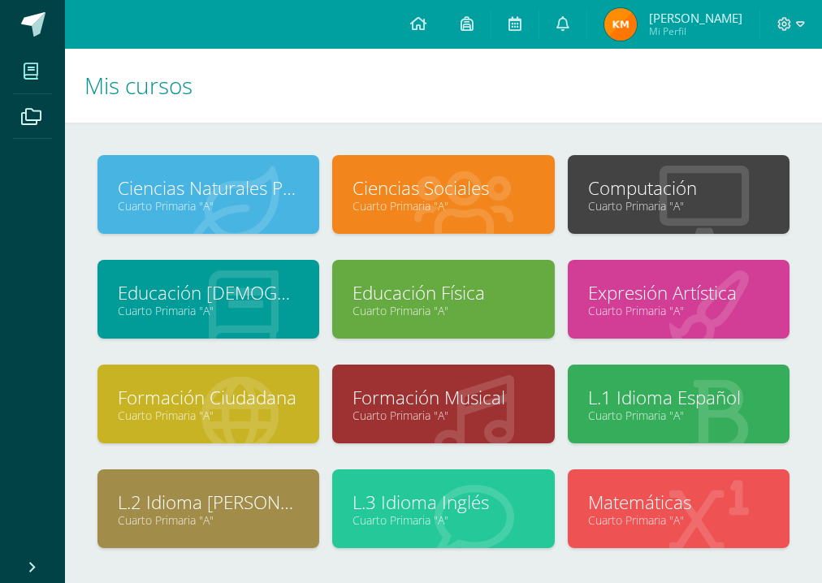
click at [192, 296] on link "Educación [DEMOGRAPHIC_DATA]" at bounding box center [208, 292] width 181 height 25
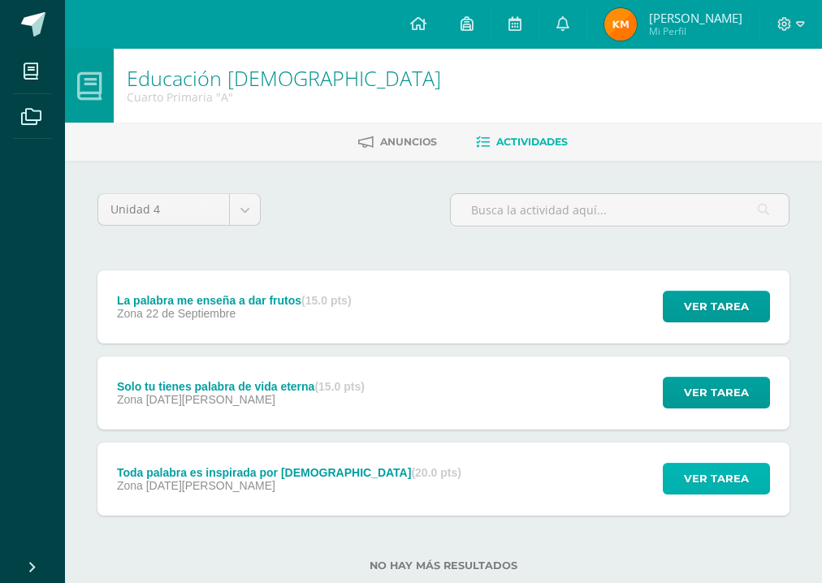
click at [718, 482] on span "Ver tarea" at bounding box center [716, 479] width 65 height 30
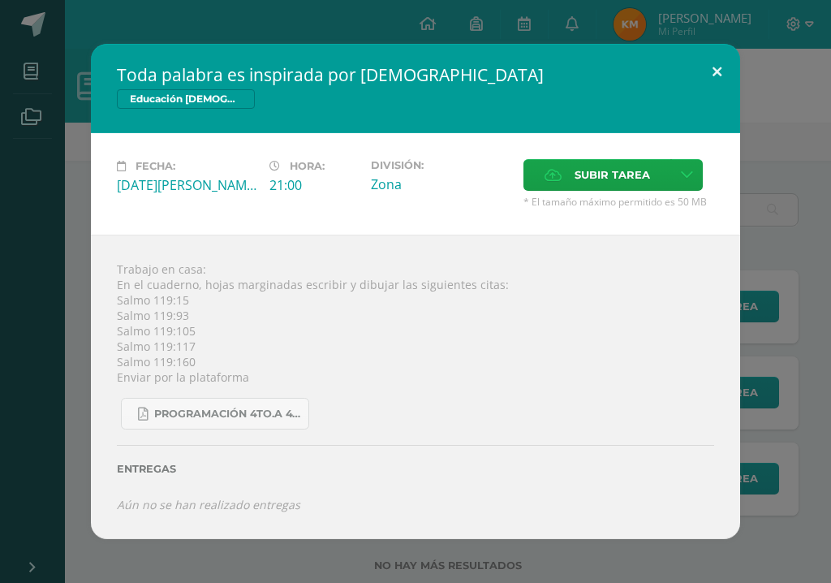
click at [721, 68] on button at bounding box center [717, 71] width 46 height 55
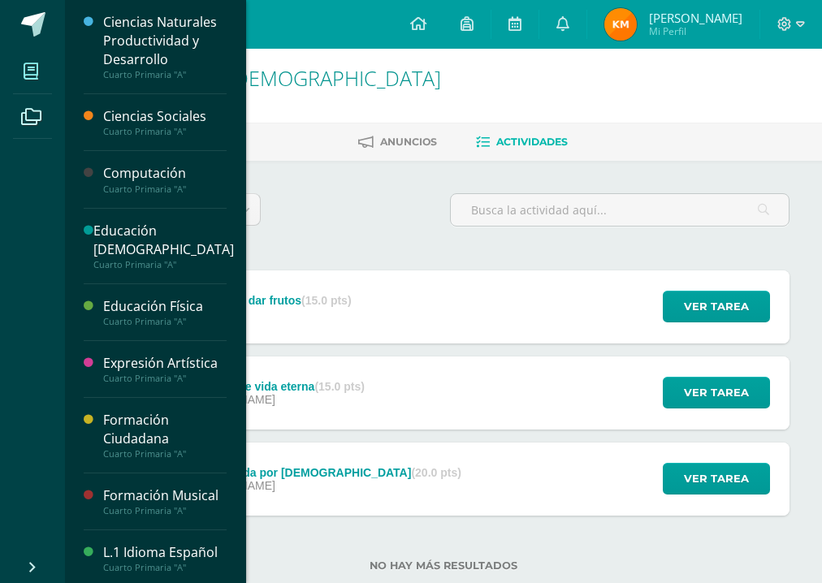
click at [37, 75] on icon at bounding box center [31, 71] width 15 height 16
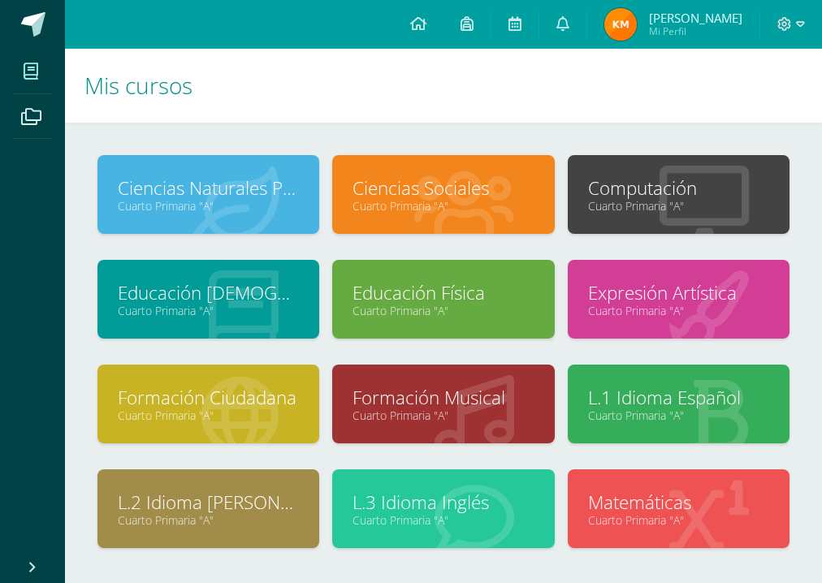
click at [482, 497] on link "L.3 Idioma Inglés" at bounding box center [442, 502] width 181 height 25
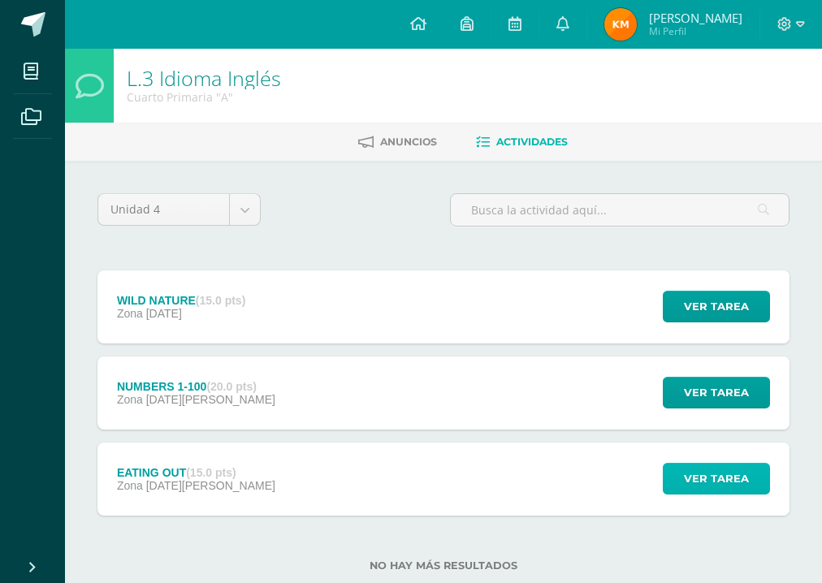
click at [738, 475] on span "Ver tarea" at bounding box center [716, 479] width 65 height 30
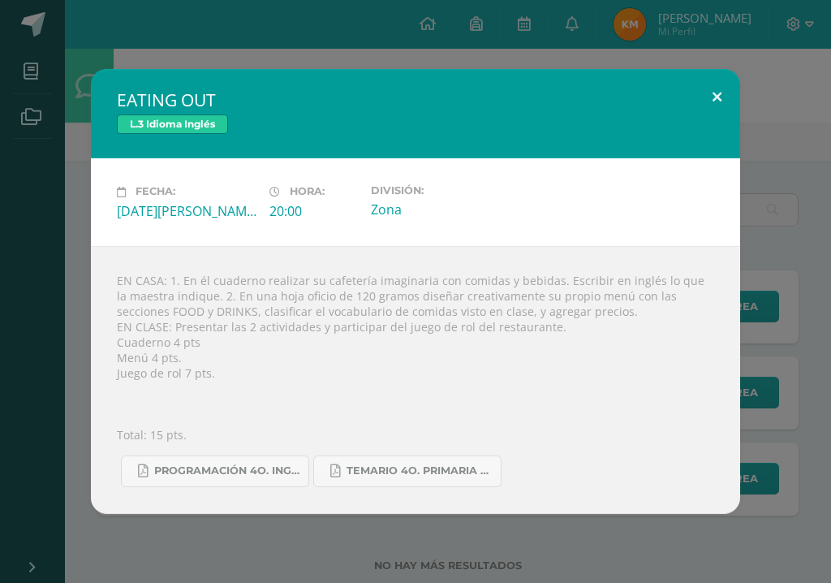
click at [724, 93] on button at bounding box center [717, 96] width 46 height 55
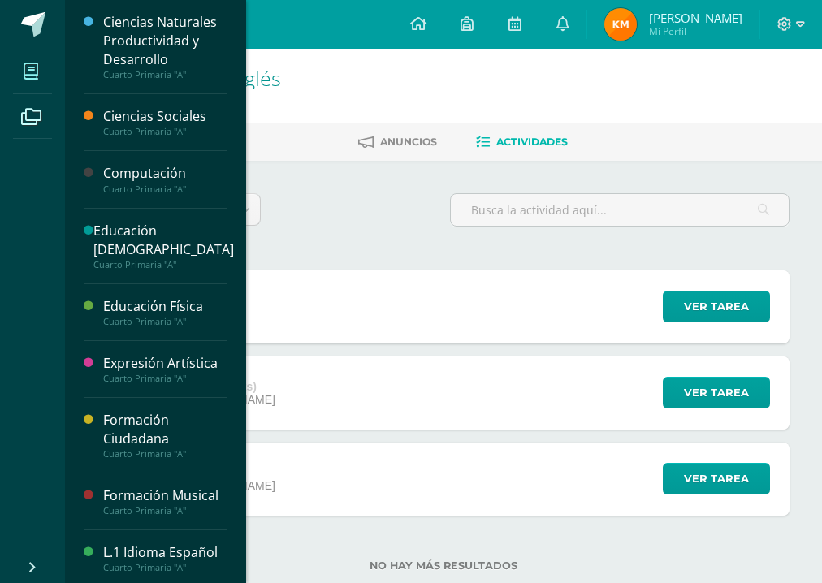
click at [36, 75] on icon at bounding box center [31, 71] width 15 height 16
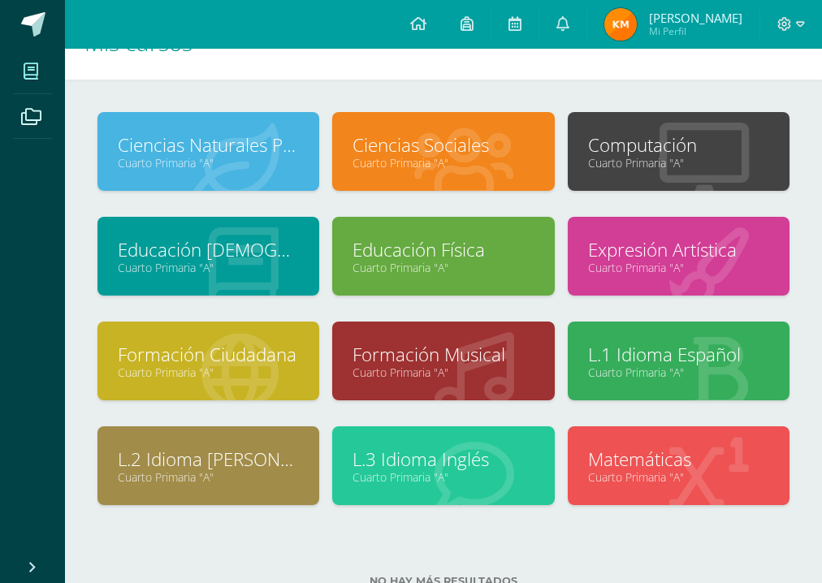
scroll to position [65, 0]
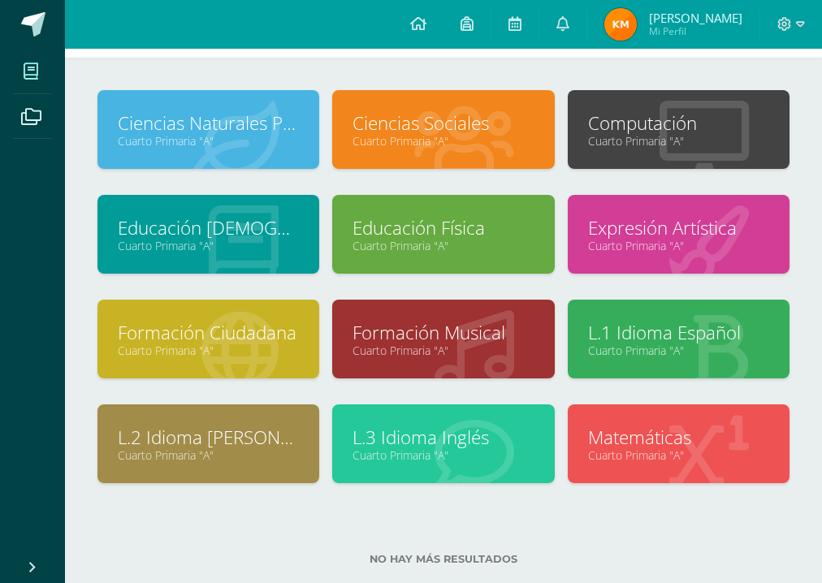
click at [612, 226] on link "Expresión Artística" at bounding box center [678, 227] width 181 height 25
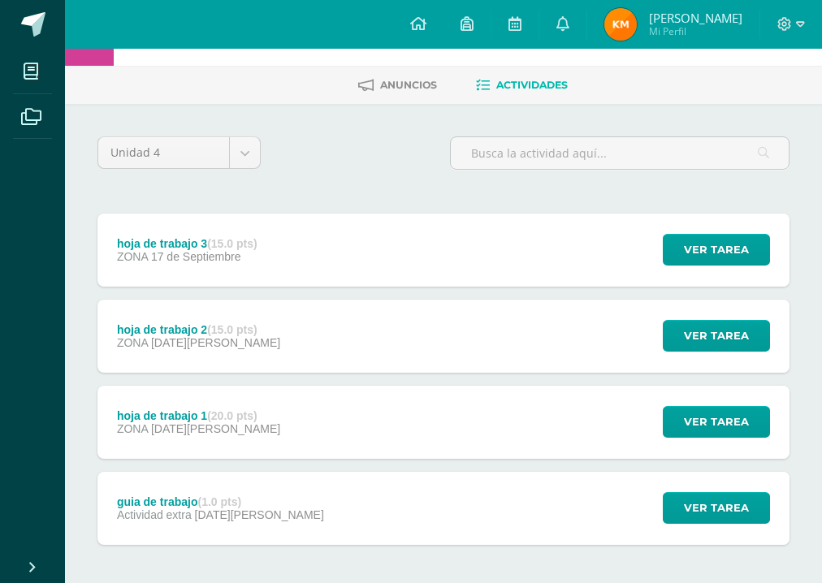
scroll to position [127, 0]
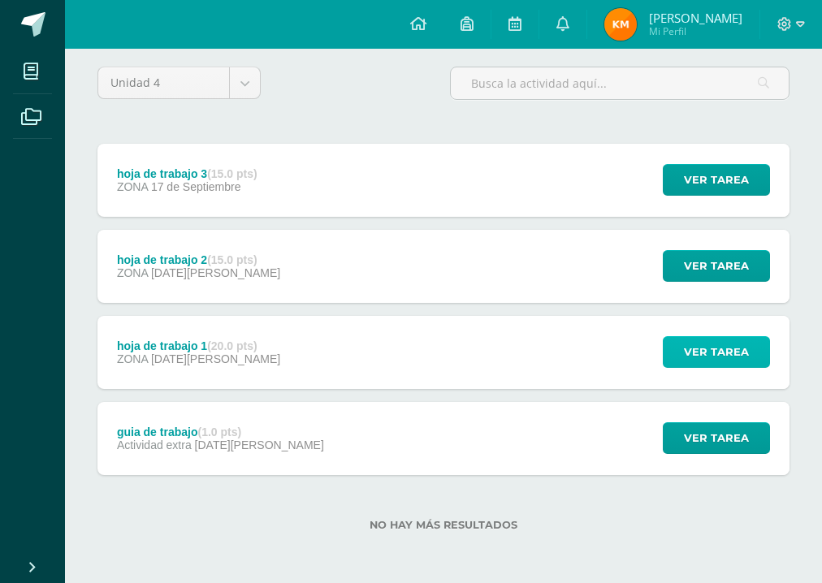
click at [706, 346] on span "Ver tarea" at bounding box center [716, 352] width 65 height 30
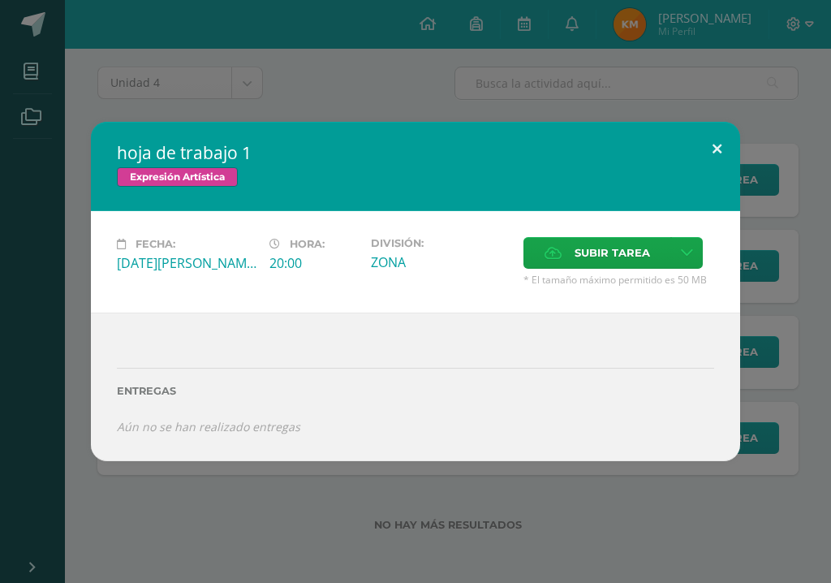
click at [715, 149] on button at bounding box center [717, 149] width 46 height 55
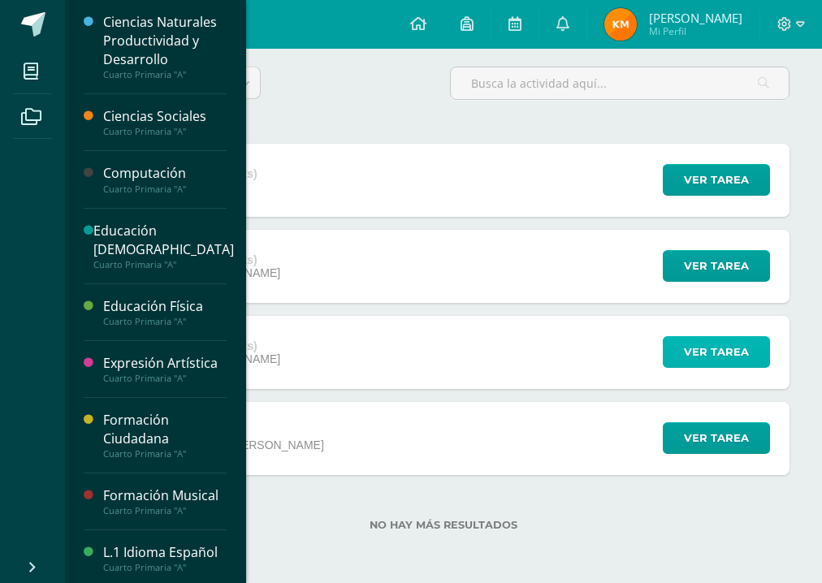
scroll to position [0, 0]
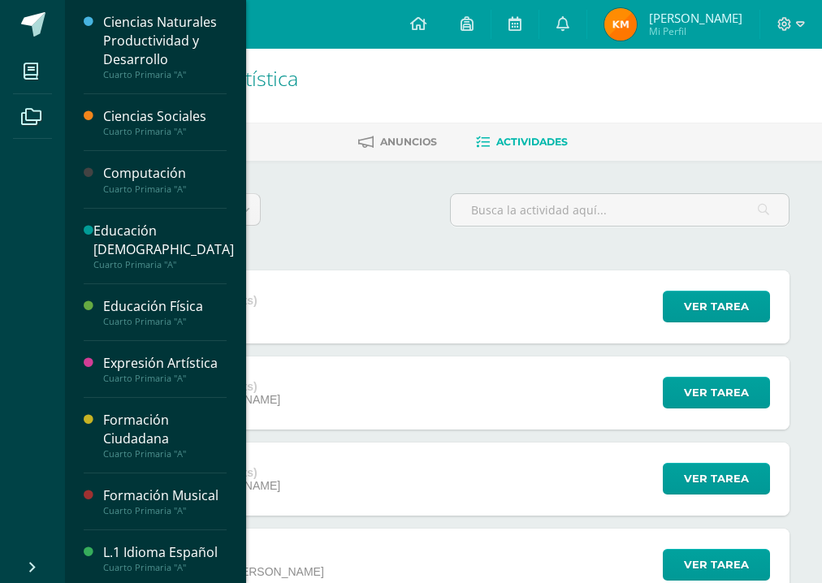
click at [156, 114] on div "Ciencias Sociales" at bounding box center [164, 116] width 123 height 19
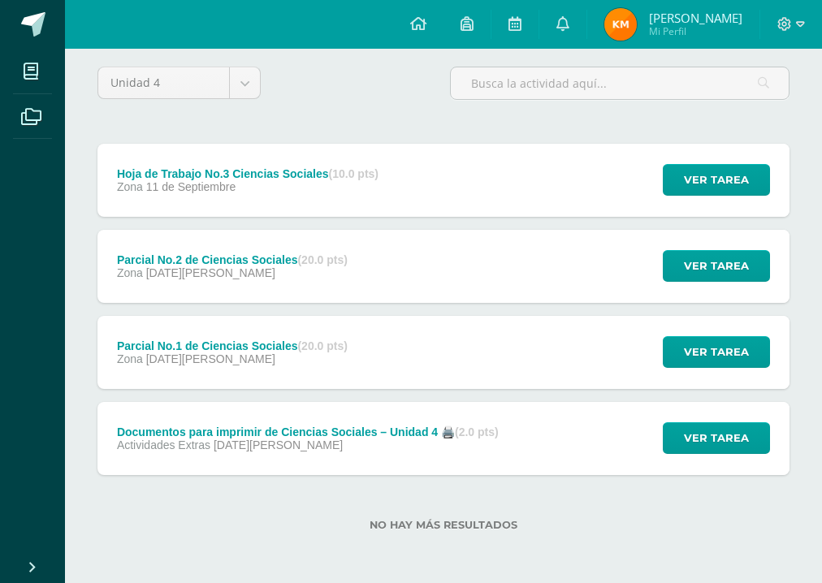
scroll to position [127, 0]
click at [732, 348] on span "Ver tarea" at bounding box center [716, 352] width 65 height 30
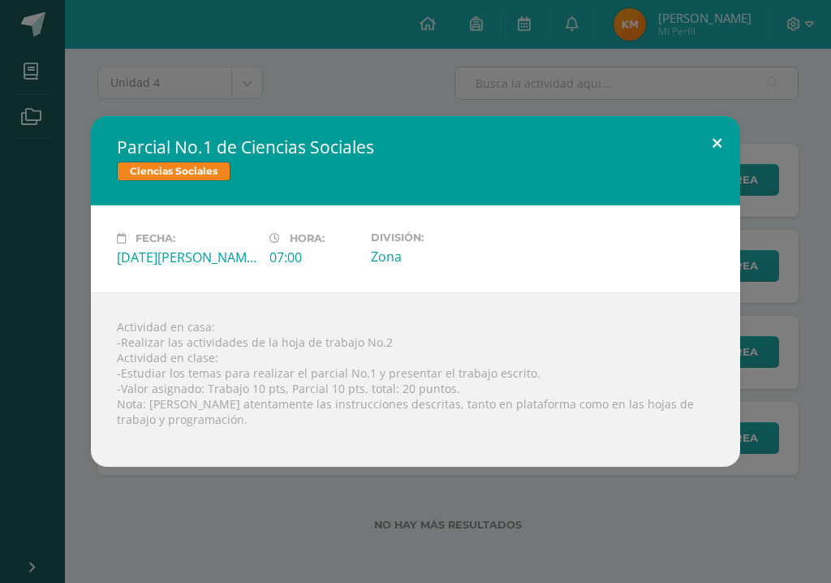
click at [718, 136] on button at bounding box center [717, 143] width 46 height 55
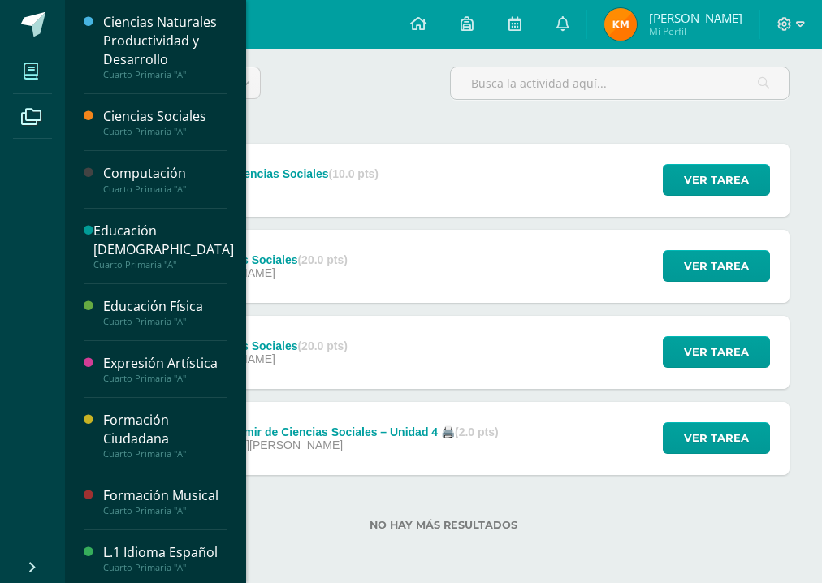
click at [25, 68] on icon at bounding box center [31, 71] width 15 height 16
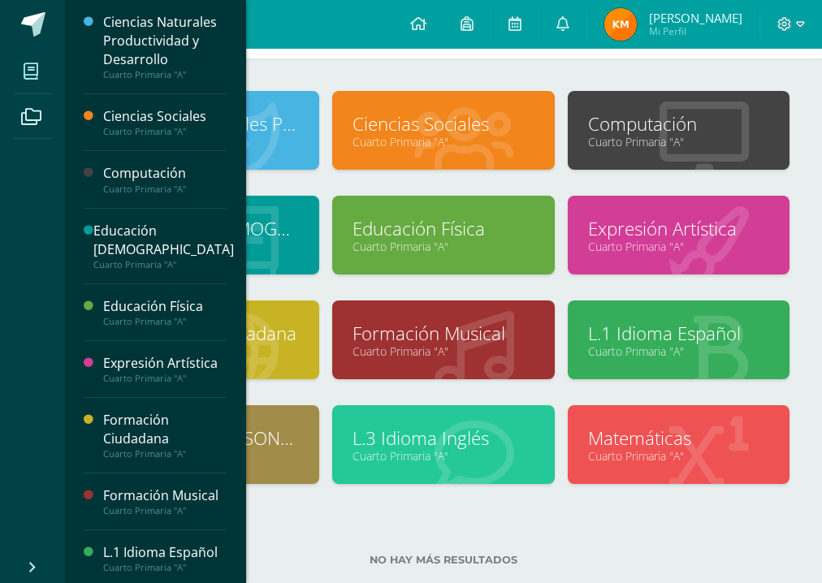
scroll to position [65, 0]
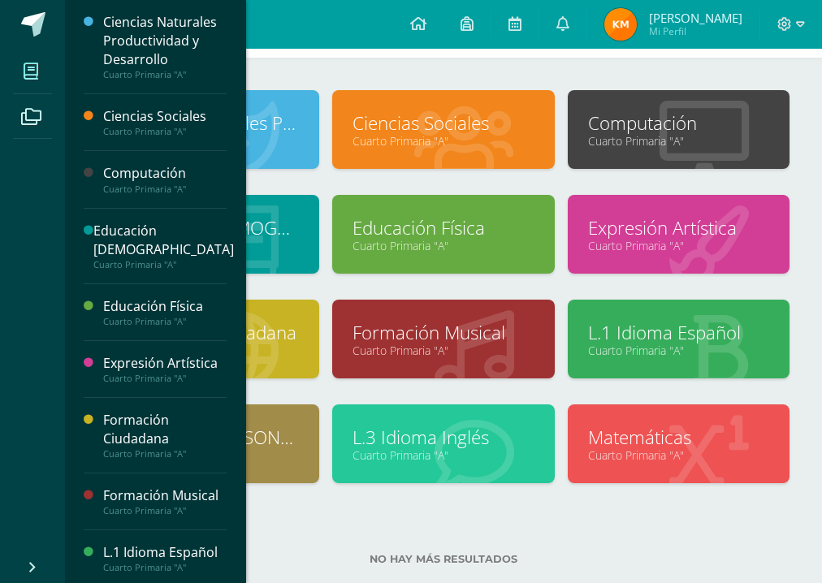
click at [349, 523] on div "No hay más resultados" at bounding box center [443, 547] width 692 height 76
click at [385, 523] on div "No hay más resultados" at bounding box center [443, 547] width 692 height 76
click at [269, 339] on link "Formación Ciudadana" at bounding box center [208, 332] width 181 height 25
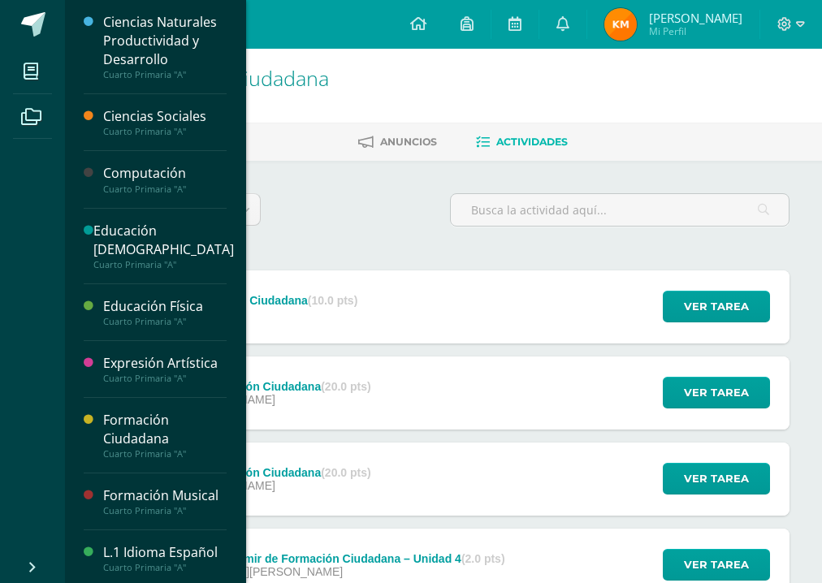
click at [143, 132] on div "Cuarto Primaria "A"" at bounding box center [164, 131] width 123 height 11
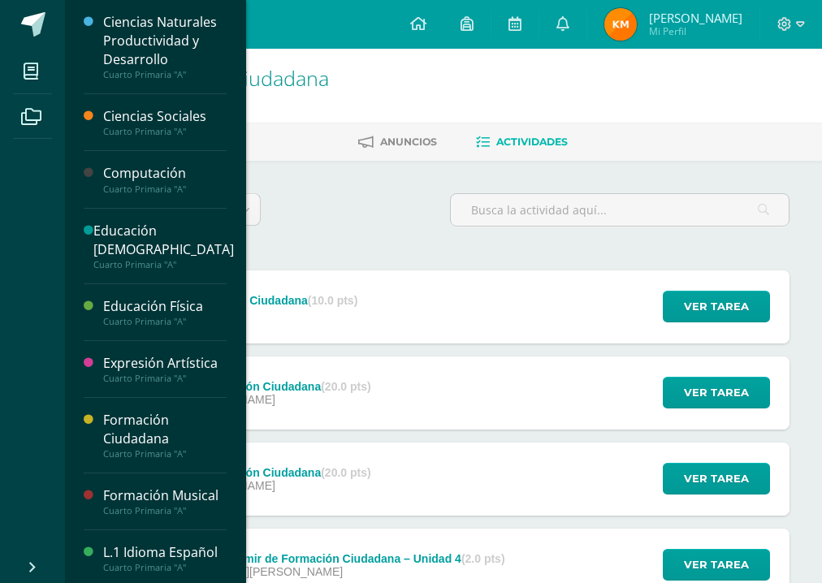
click at [143, 132] on div "Cuarto Primaria "A"" at bounding box center [164, 131] width 123 height 11
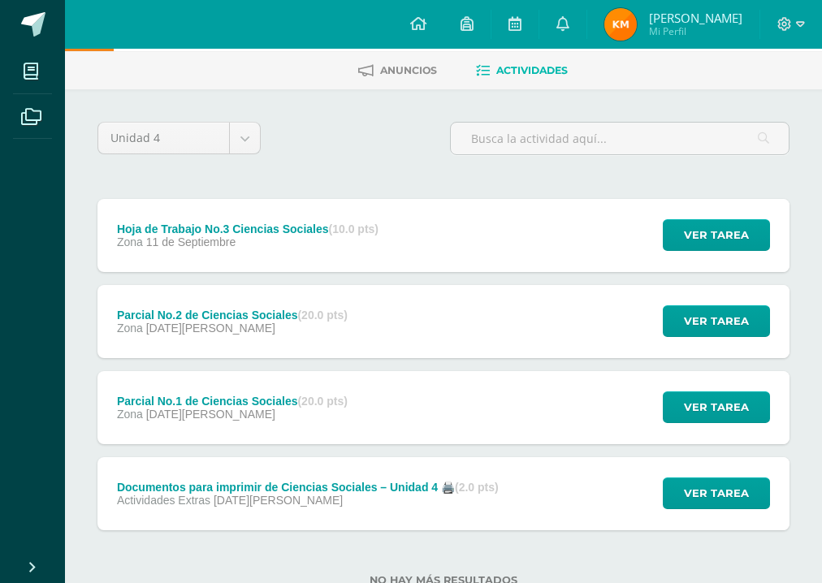
scroll to position [127, 0]
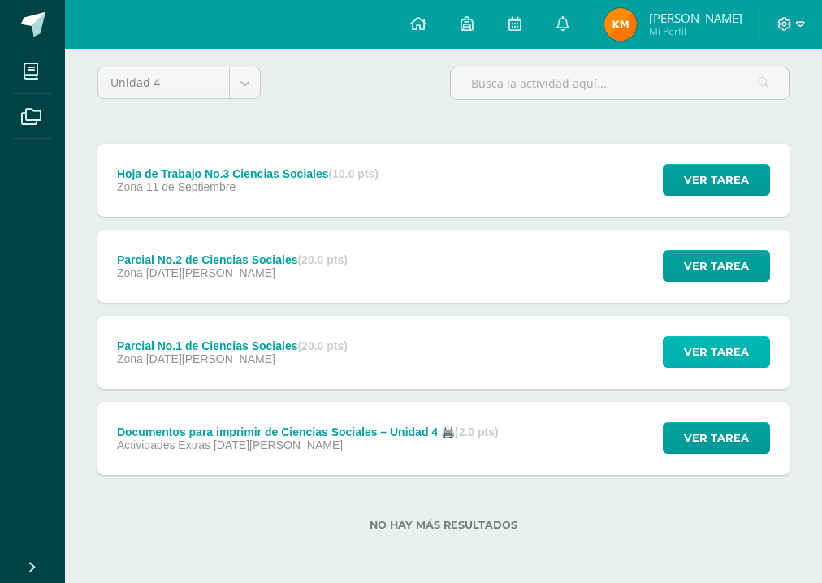
click at [747, 348] on span "Ver tarea" at bounding box center [716, 352] width 65 height 30
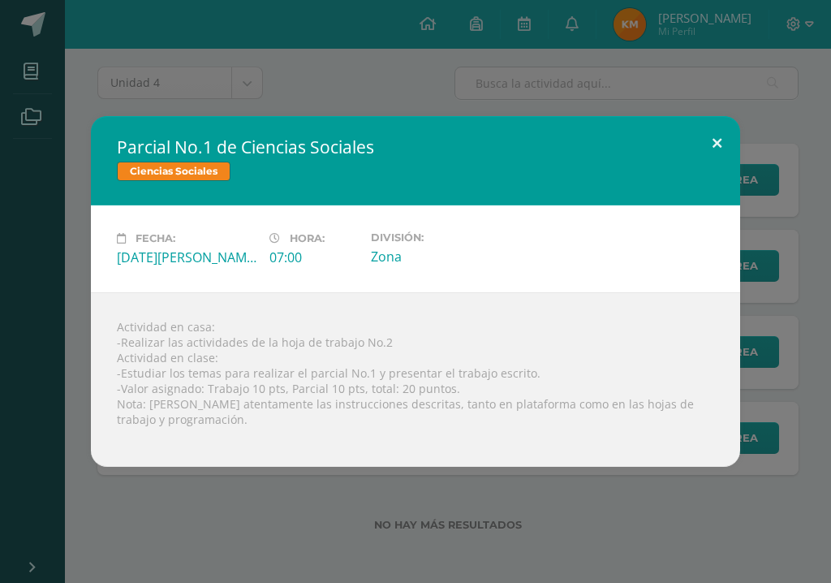
click at [715, 136] on button at bounding box center [717, 143] width 46 height 55
